Goal: Task Accomplishment & Management: Use online tool/utility

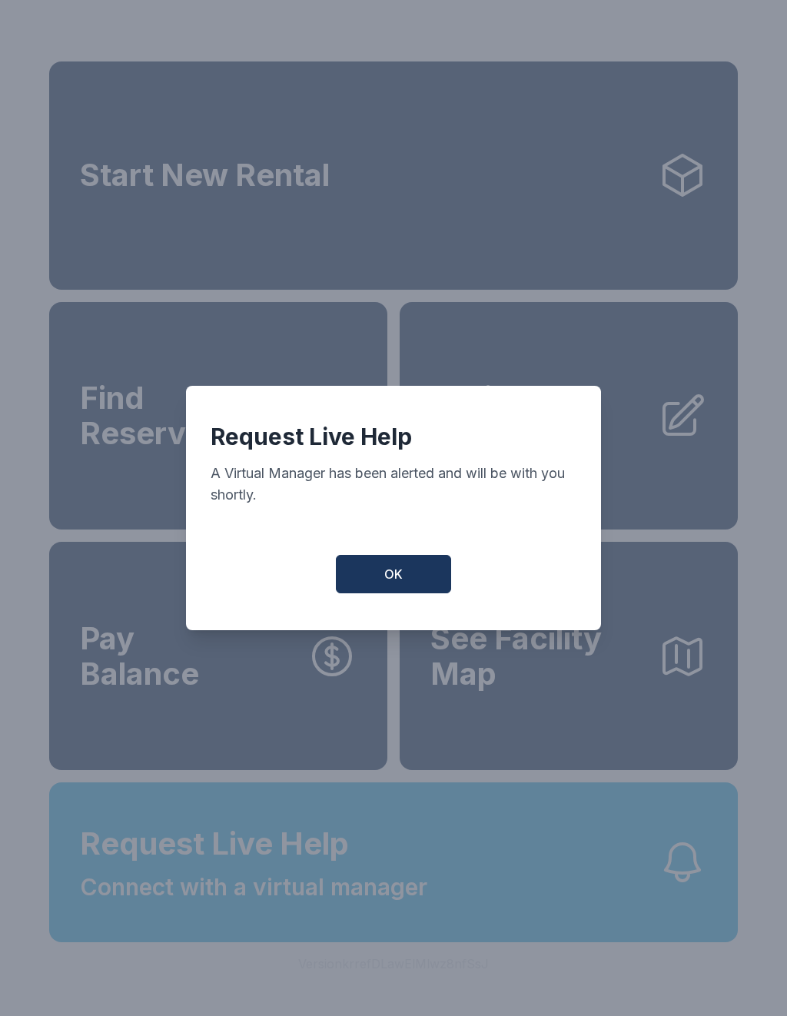
click at [399, 580] on span "OK" at bounding box center [393, 574] width 18 height 18
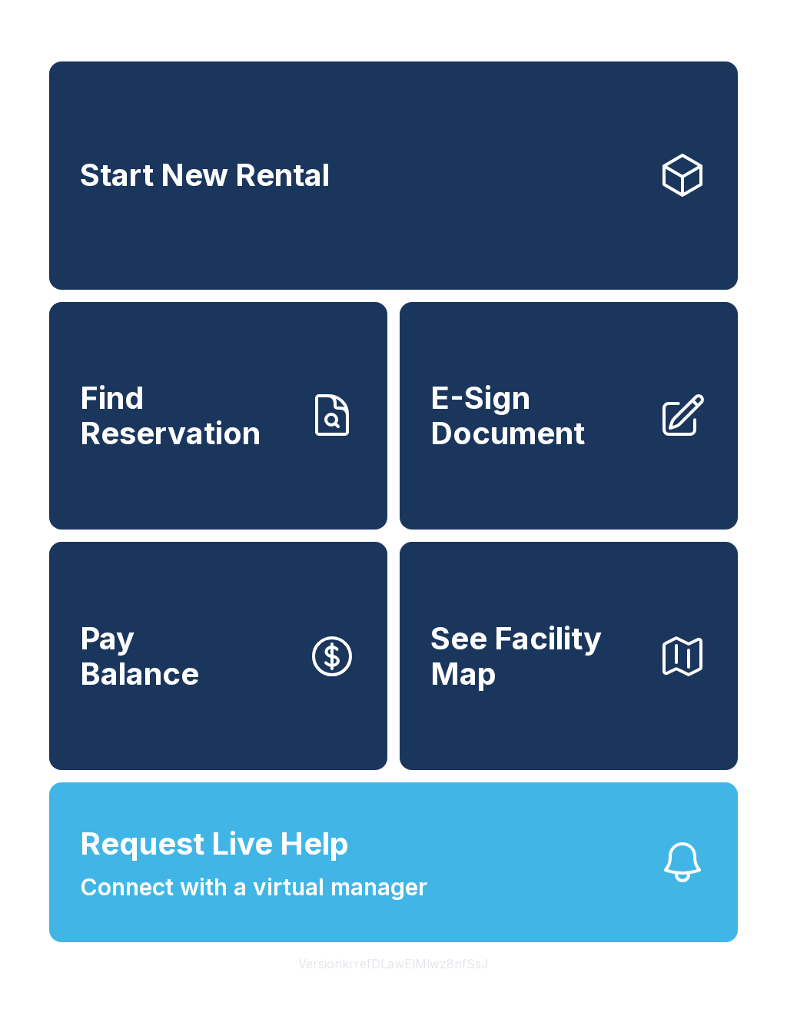
click at [548, 941] on button "Request Live Help Connect with a virtual manager" at bounding box center [393, 862] width 689 height 160
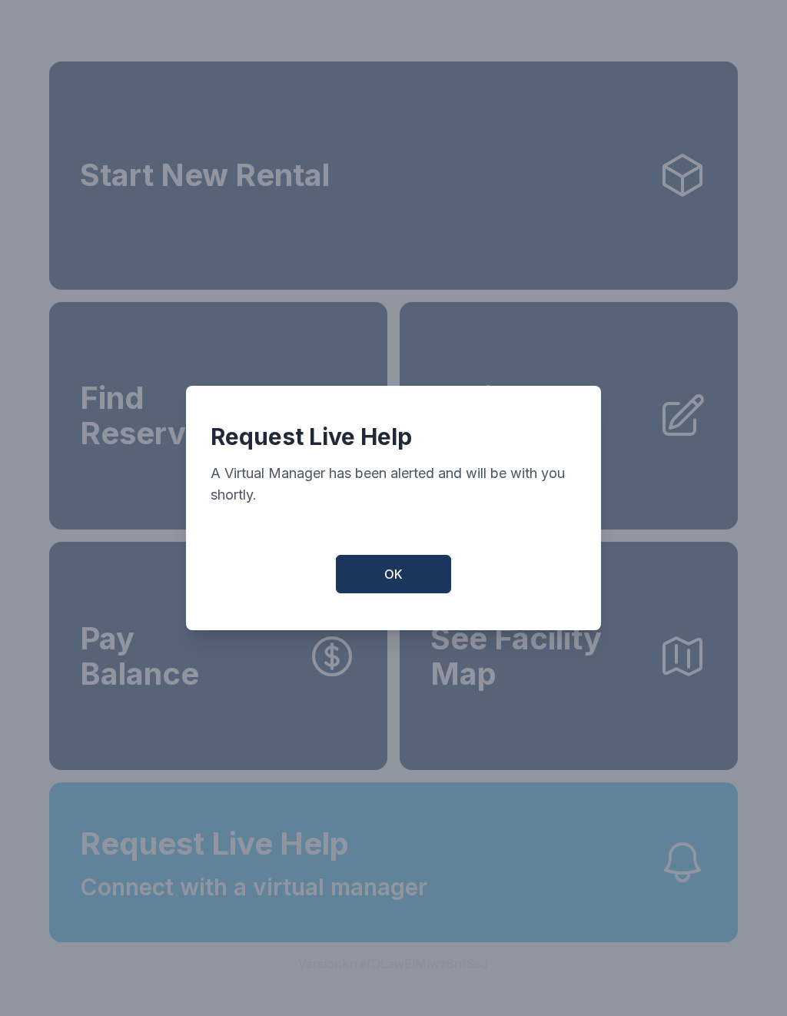
click at [404, 570] on button "OK" at bounding box center [393, 574] width 115 height 38
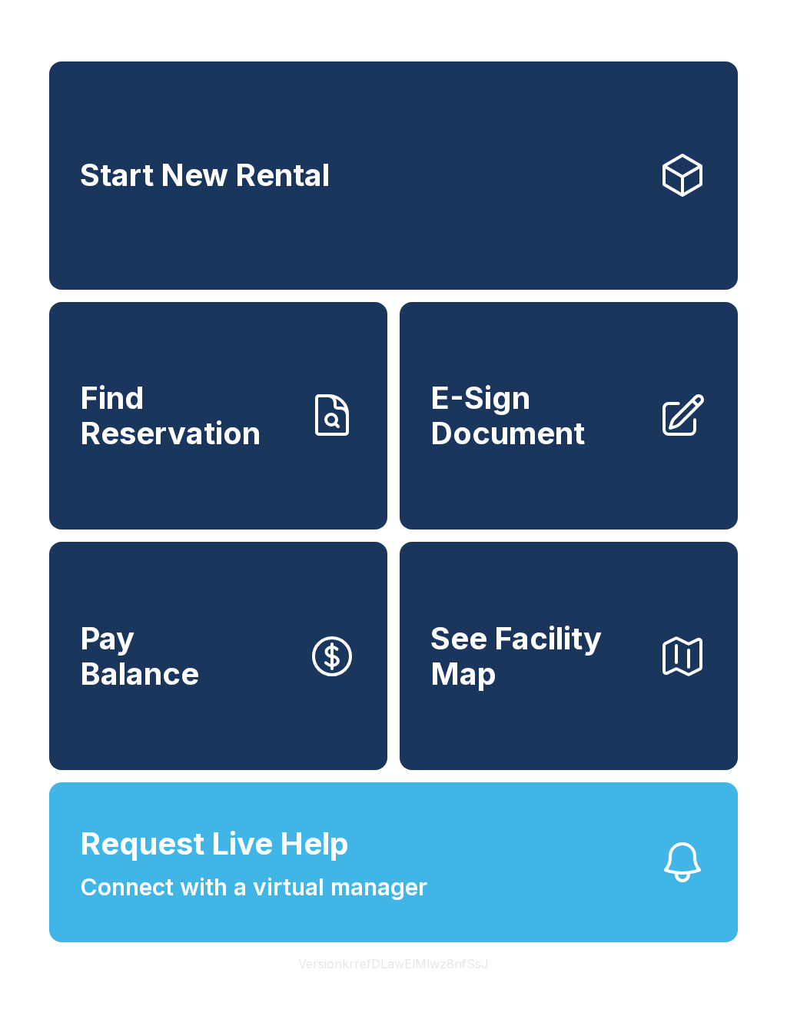
click at [560, 433] on span "E-Sign Document" at bounding box center [537, 415] width 215 height 70
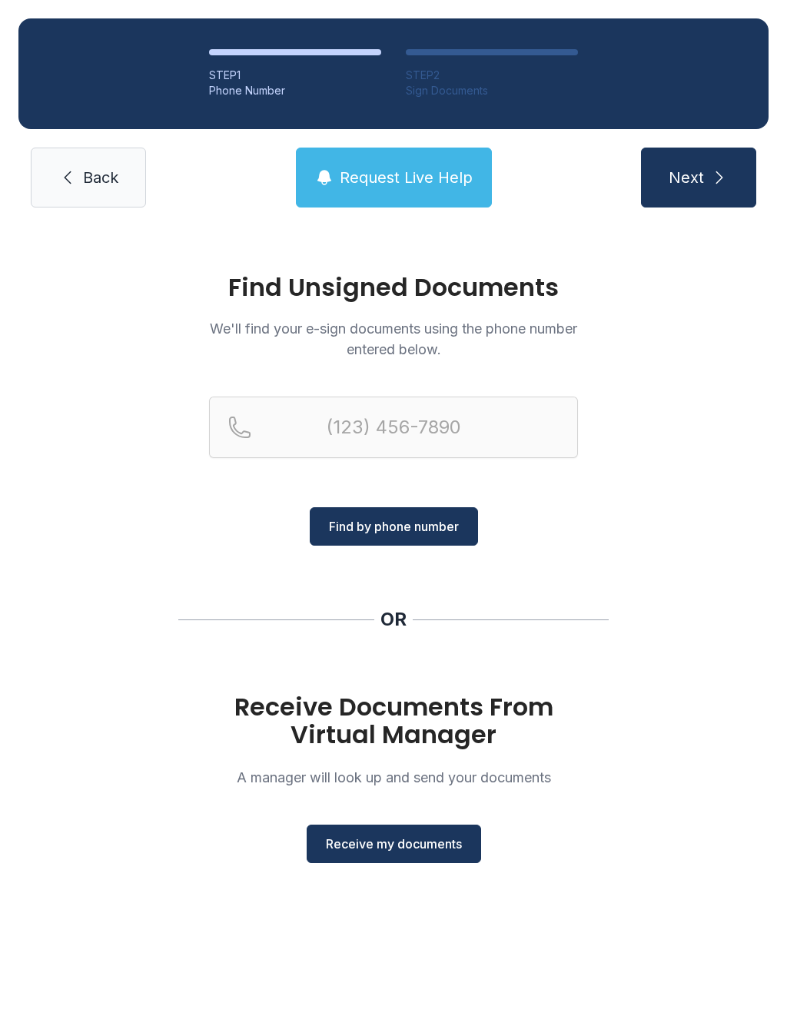
click at [410, 847] on span "Receive my documents" at bounding box center [394, 844] width 136 height 18
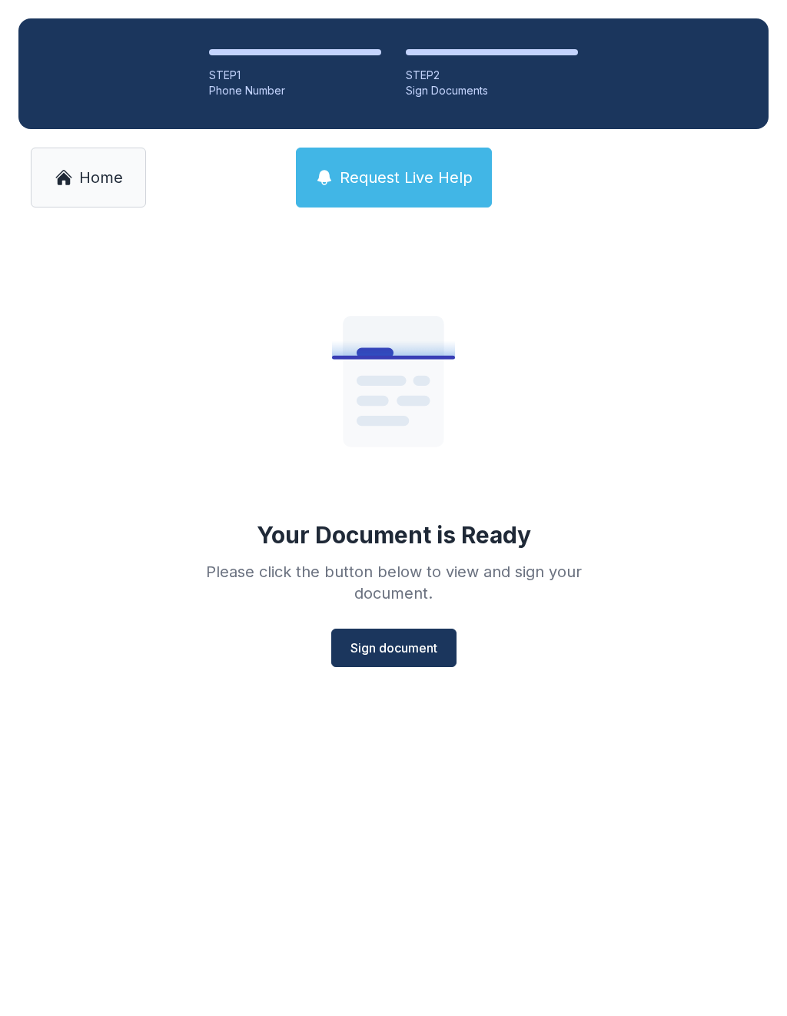
click at [427, 658] on button "Sign document" at bounding box center [393, 648] width 125 height 38
click at [85, 183] on span "Home" at bounding box center [101, 178] width 44 height 22
